Goal: Task Accomplishment & Management: Manage account settings

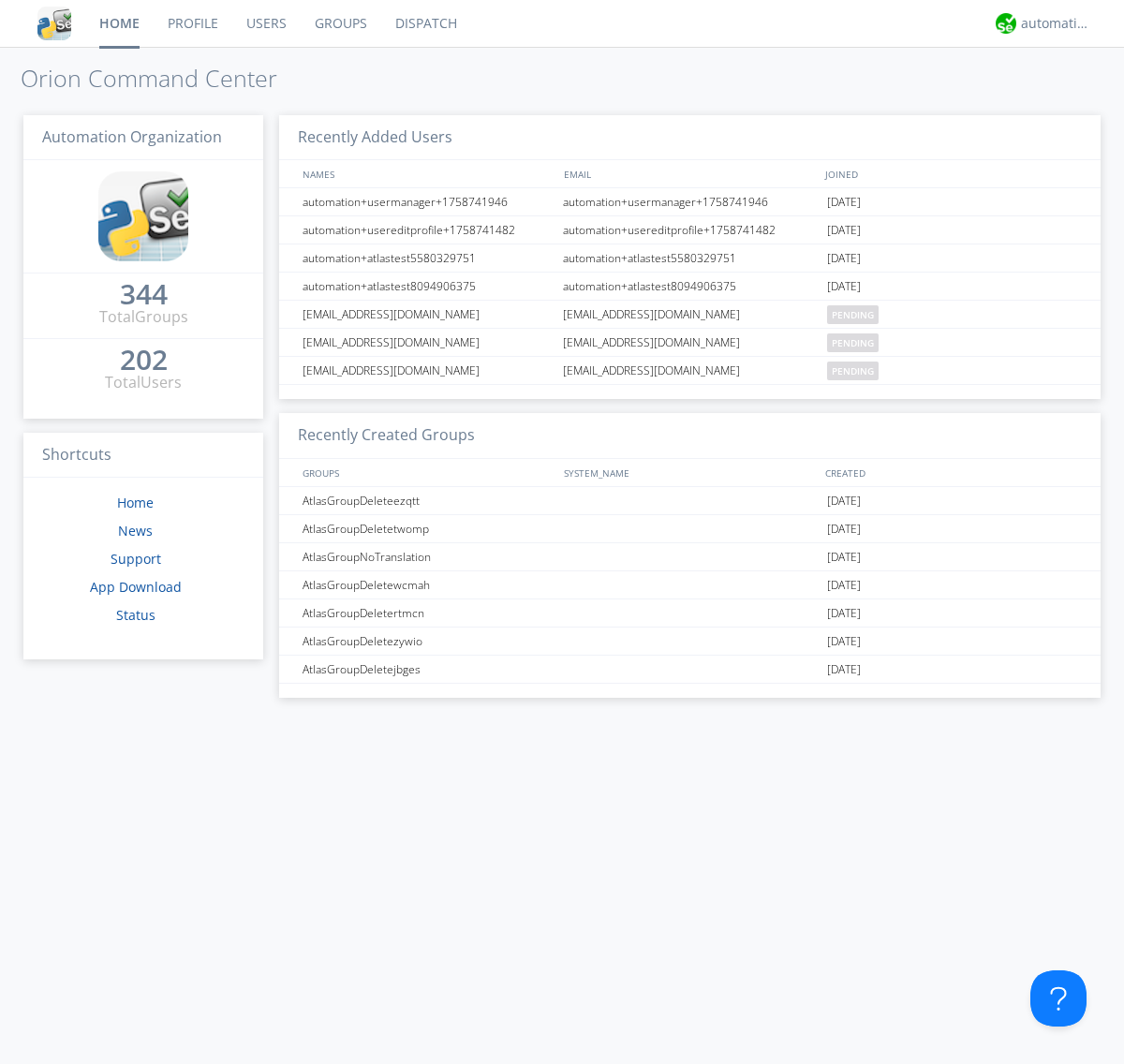
click at [339, 24] on link "Groups" at bounding box center [341, 24] width 81 height 47
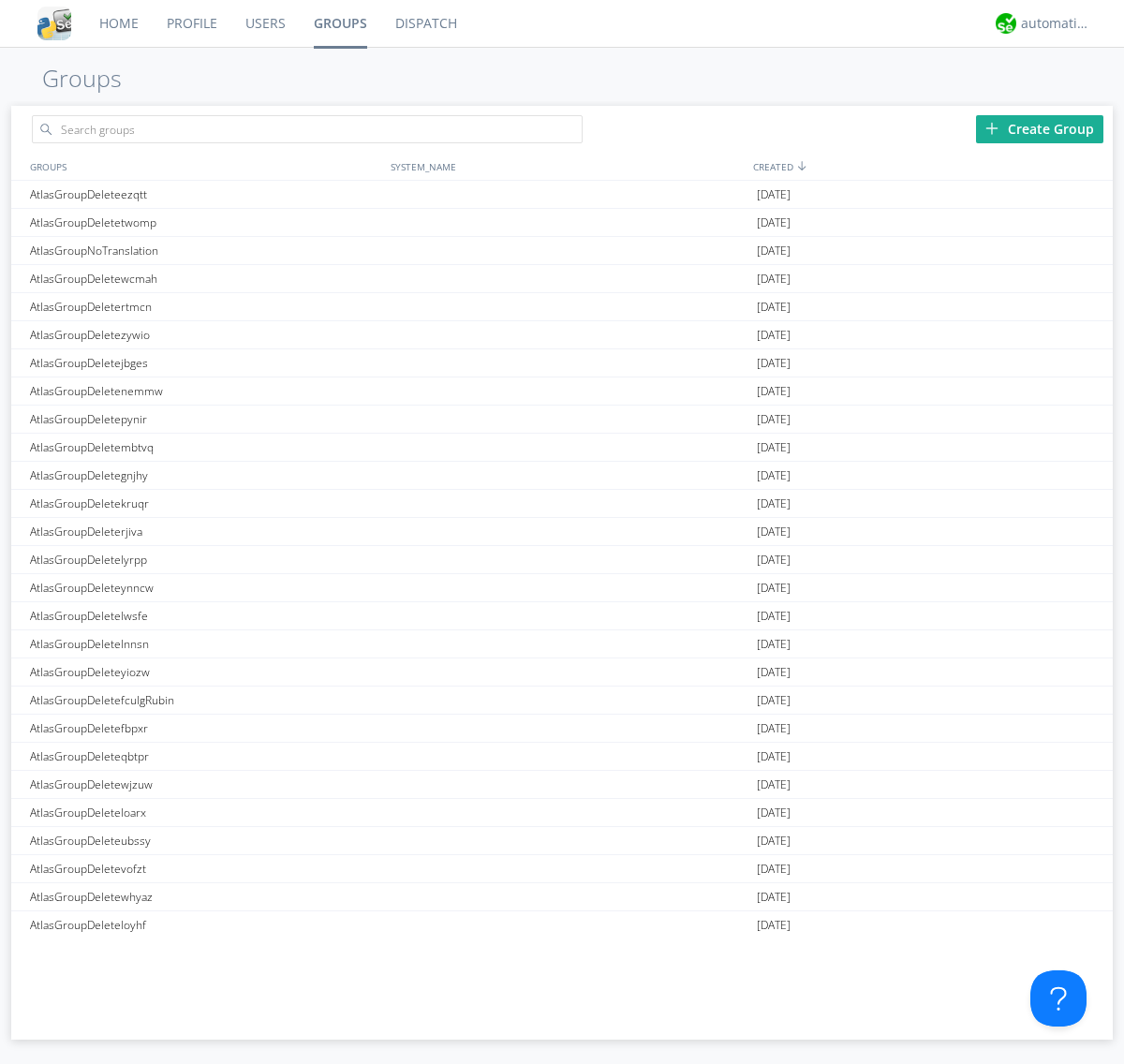
click at [1039, 128] on div "Create Group" at bounding box center [1039, 129] width 127 height 28
click at [339, 24] on link "Groups" at bounding box center [340, 24] width 82 height 47
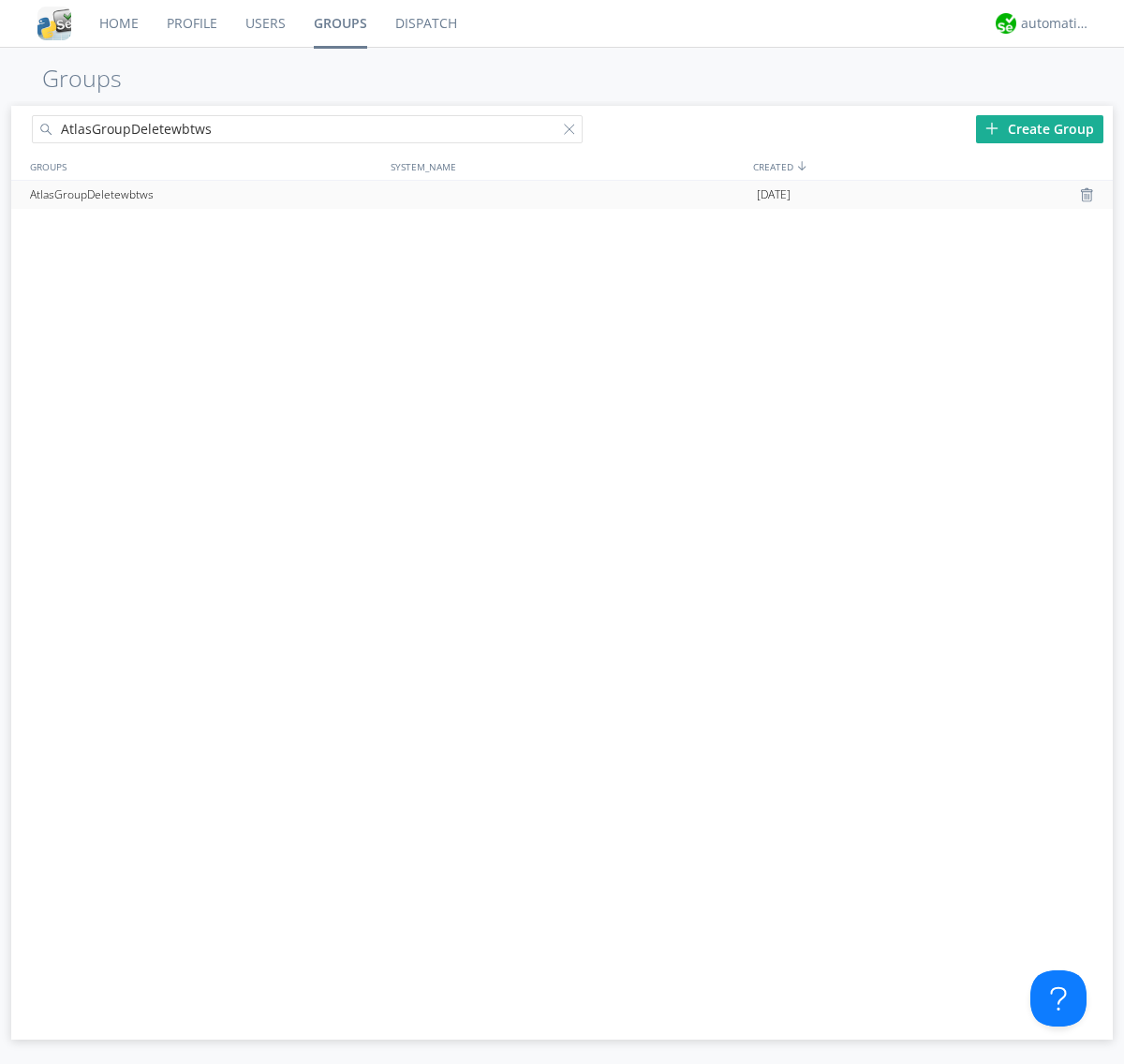
type input "AtlasGroupDeletewbtws"
click at [1088, 195] on div at bounding box center [1089, 195] width 19 height 15
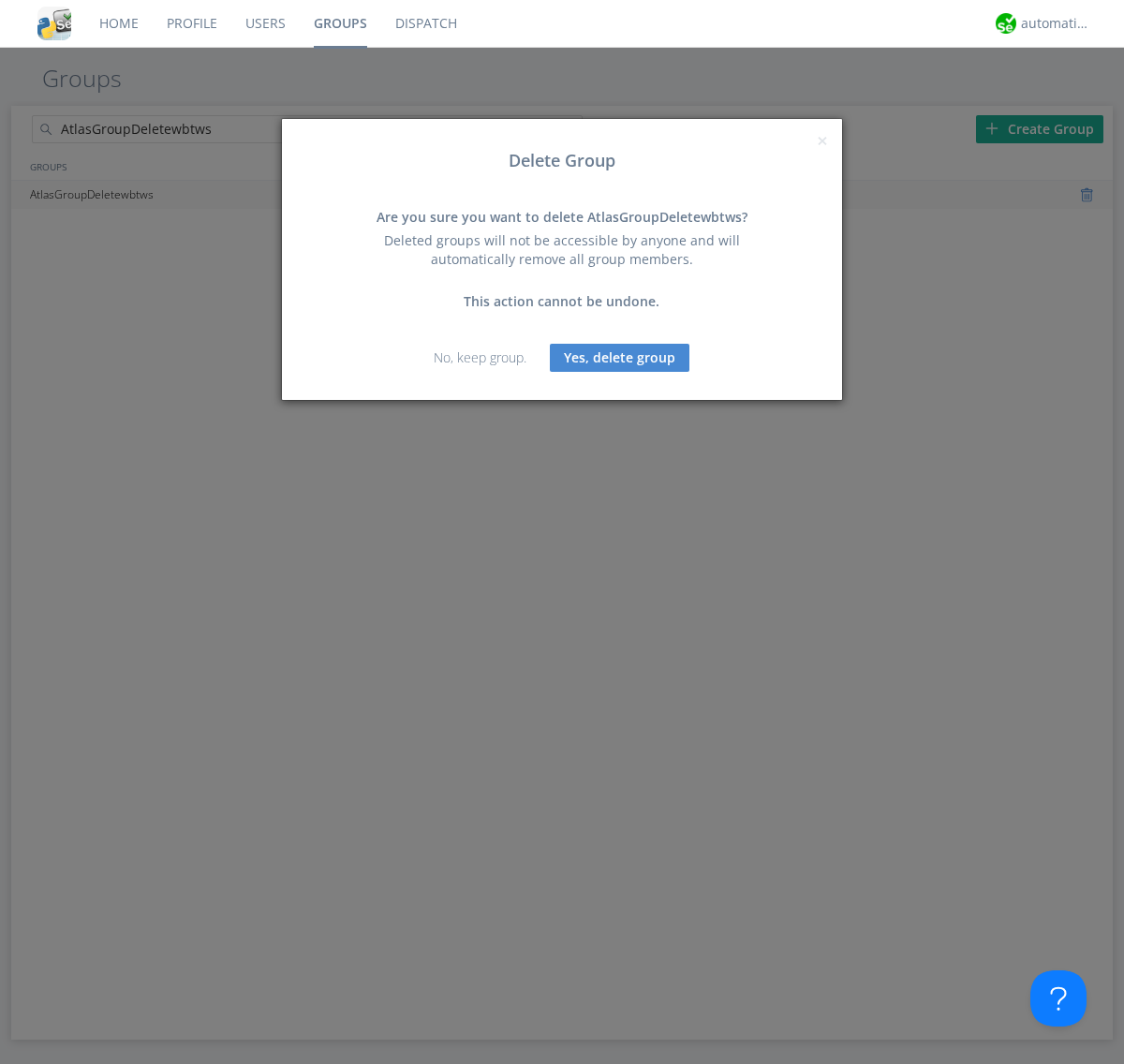
click at [620, 357] on button "Yes, delete group" at bounding box center [619, 358] width 139 height 28
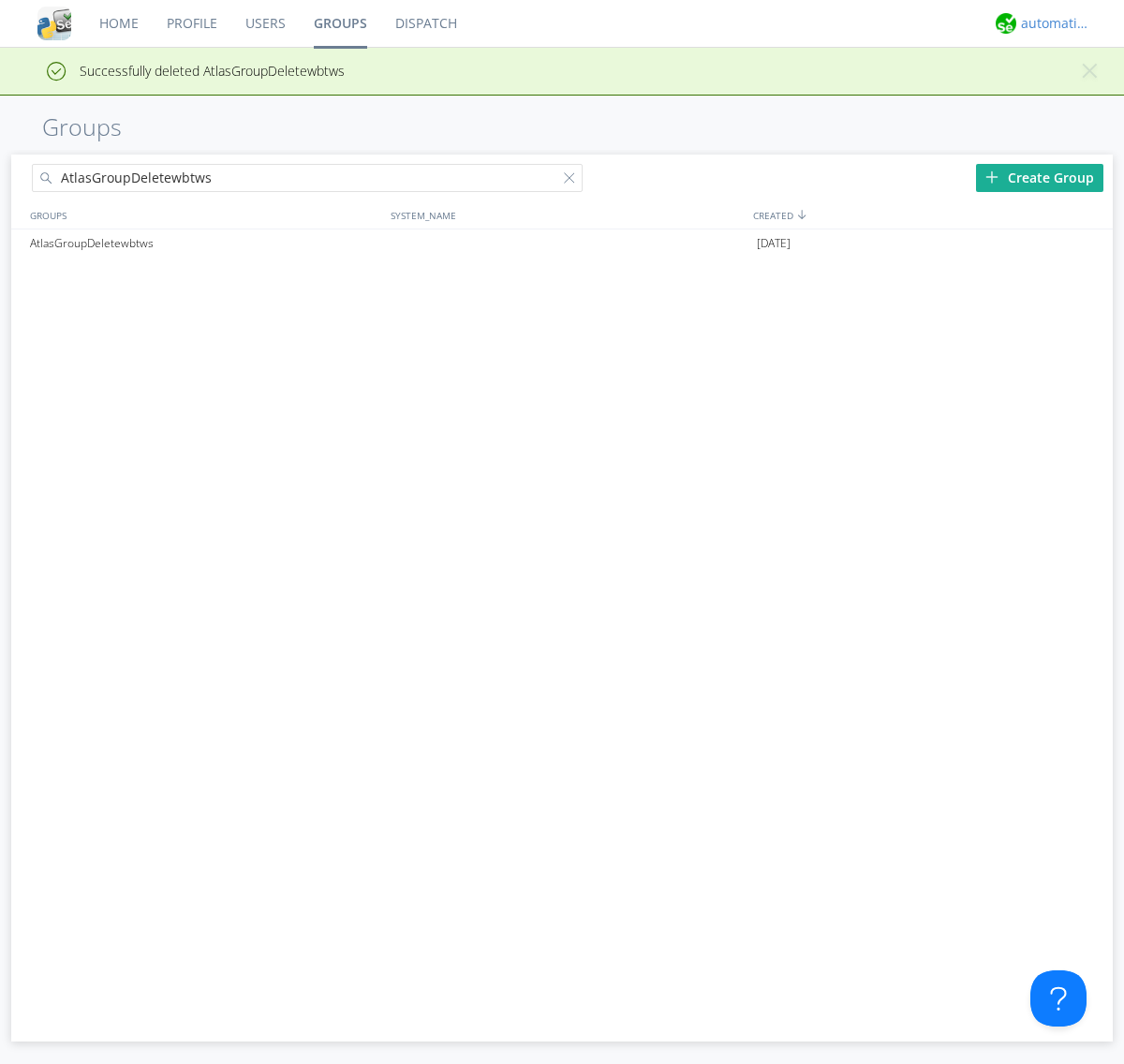
click at [1051, 24] on div "automation+atlas" at bounding box center [1056, 24] width 71 height 19
